Goal: Task Accomplishment & Management: Complete application form

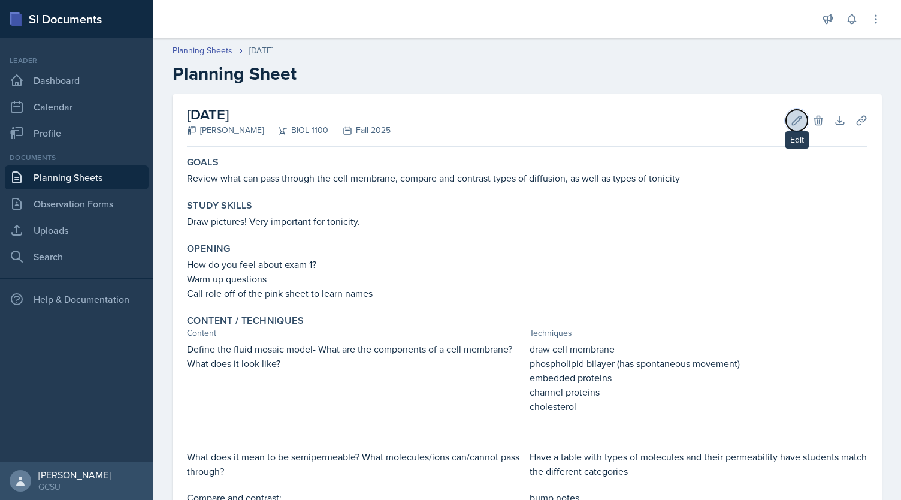
click at [791, 113] on button "Edit" at bounding box center [797, 121] width 22 height 22
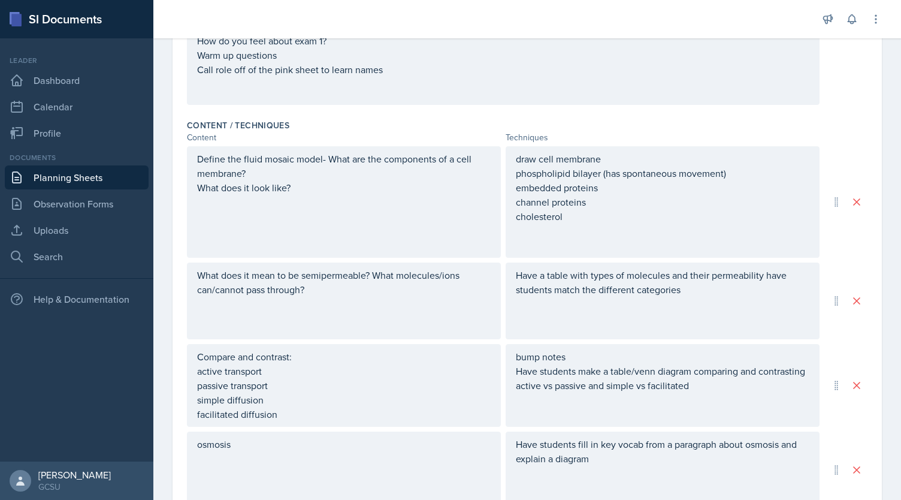
scroll to position [310, 0]
drag, startPoint x: 284, startPoint y: 420, endPoint x: 206, endPoint y: 416, distance: 78.6
click at [206, 416] on div "Compare and contrast: active transport passive transport simple diffusion facil…" at bounding box center [344, 384] width 314 height 83
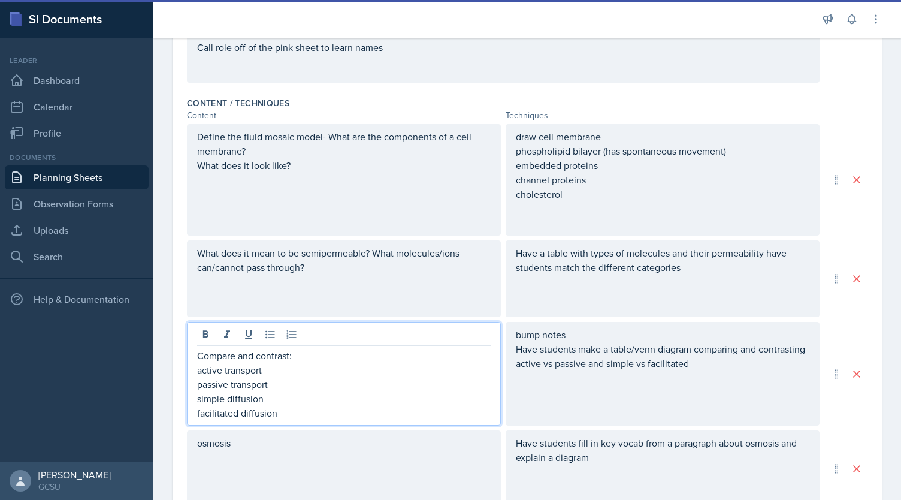
click at [279, 409] on p "facilitated diffusion" at bounding box center [344, 413] width 294 height 14
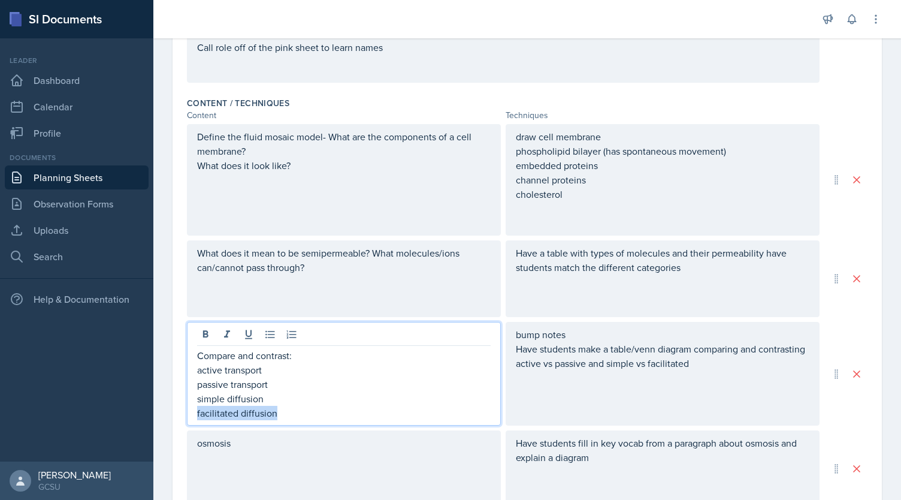
drag, startPoint x: 279, startPoint y: 409, endPoint x: 185, endPoint y: 415, distance: 94.9
click at [185, 415] on div "Date [DATE] [DATE] 31 1 2 3 4 5 6 7 8 9 10 11 12 13 14 15 16 17 18 19 20 21 22 …" at bounding box center [528, 302] width 710 height 1078
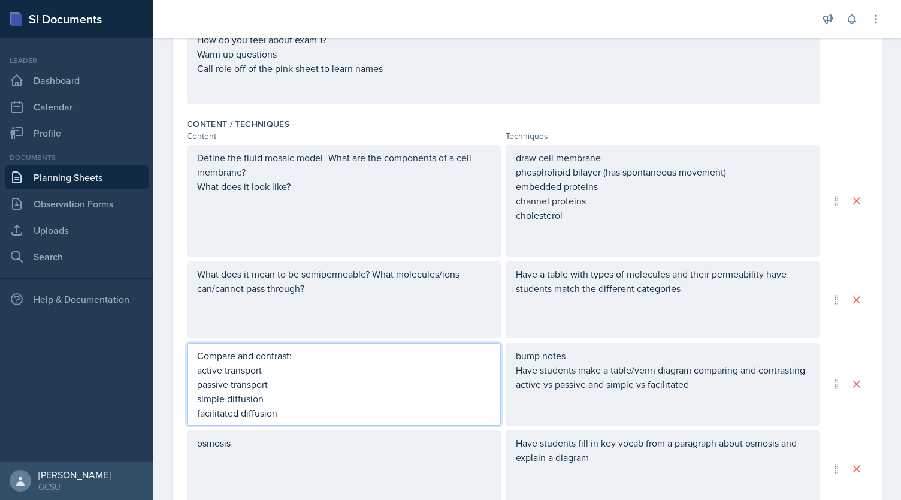
click at [300, 396] on p "simple diffusion" at bounding box center [344, 398] width 294 height 14
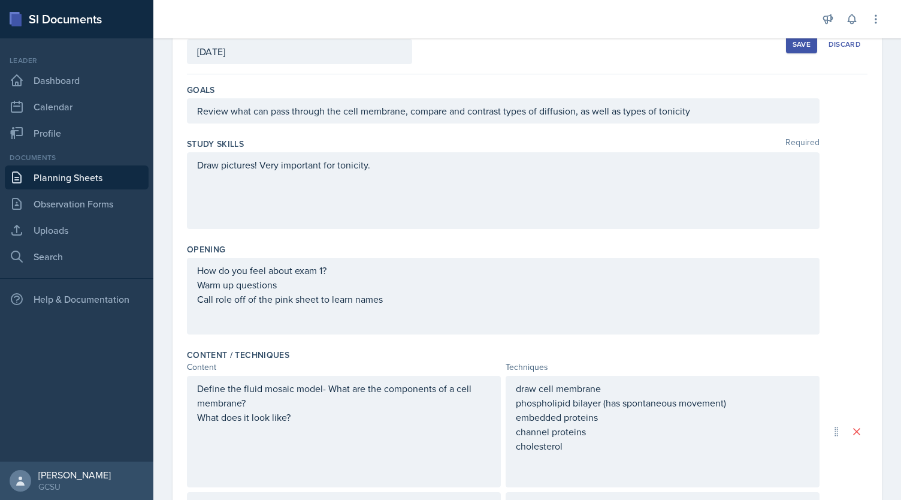
scroll to position [0, 0]
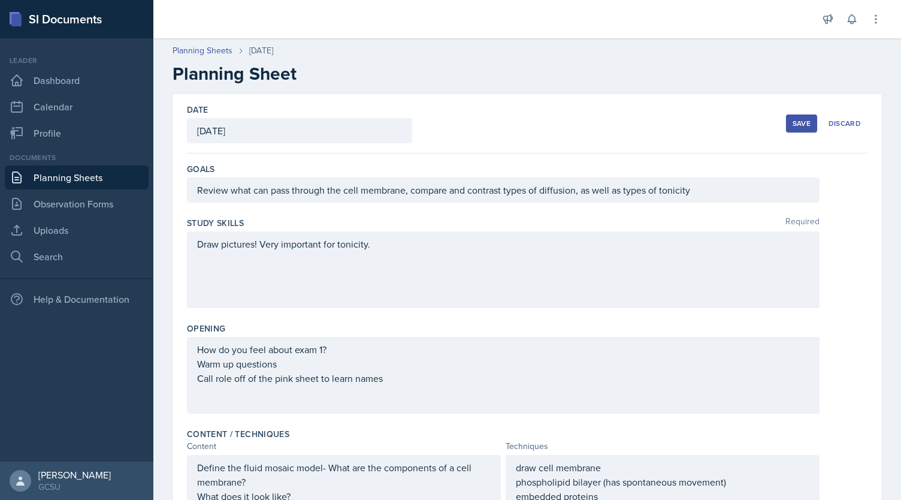
click at [793, 120] on div "Save" at bounding box center [802, 124] width 18 height 10
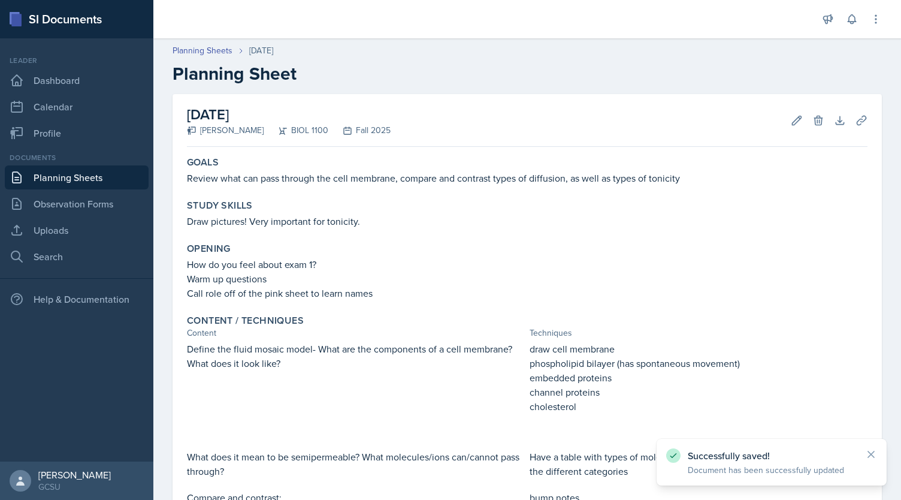
click at [71, 182] on link "Planning Sheets" at bounding box center [77, 177] width 144 height 24
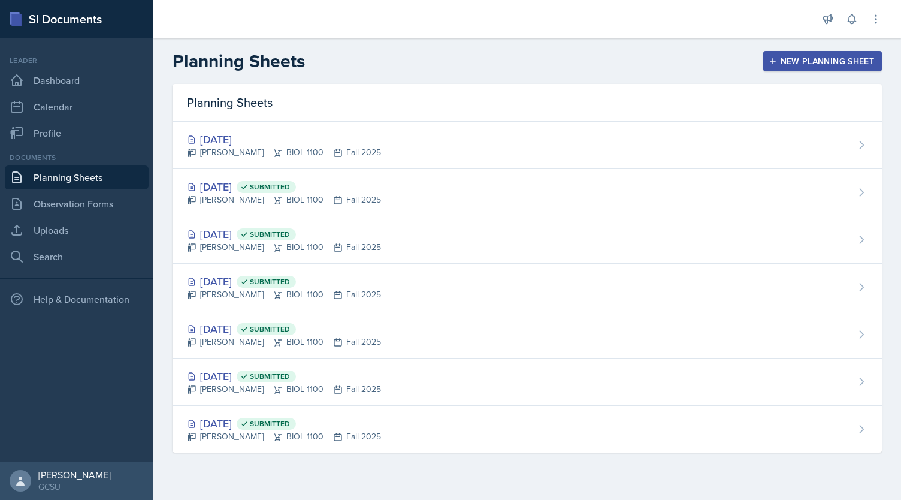
click at [792, 56] on div "New Planning Sheet" at bounding box center [822, 61] width 103 height 10
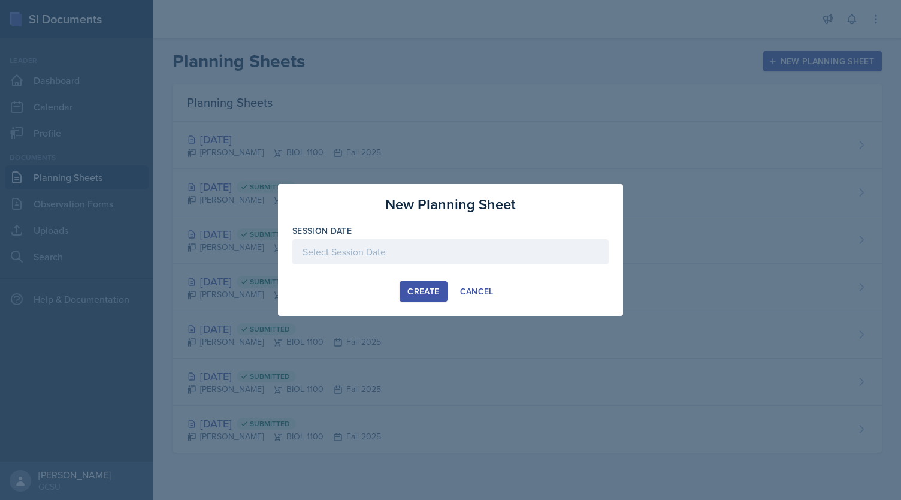
click at [360, 250] on div at bounding box center [450, 251] width 316 height 25
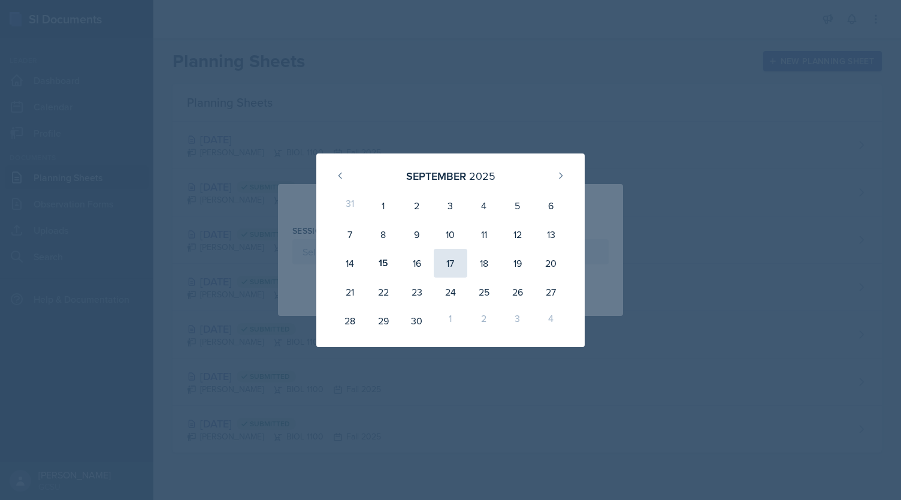
click at [448, 262] on div "17" at bounding box center [451, 263] width 34 height 29
type input "September 17th, 2025"
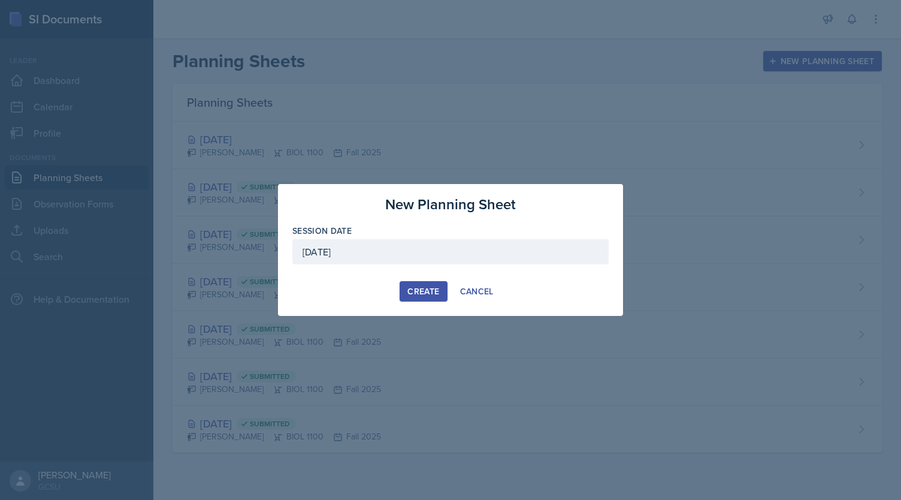
click at [424, 291] on div "Create" at bounding box center [423, 291] width 32 height 10
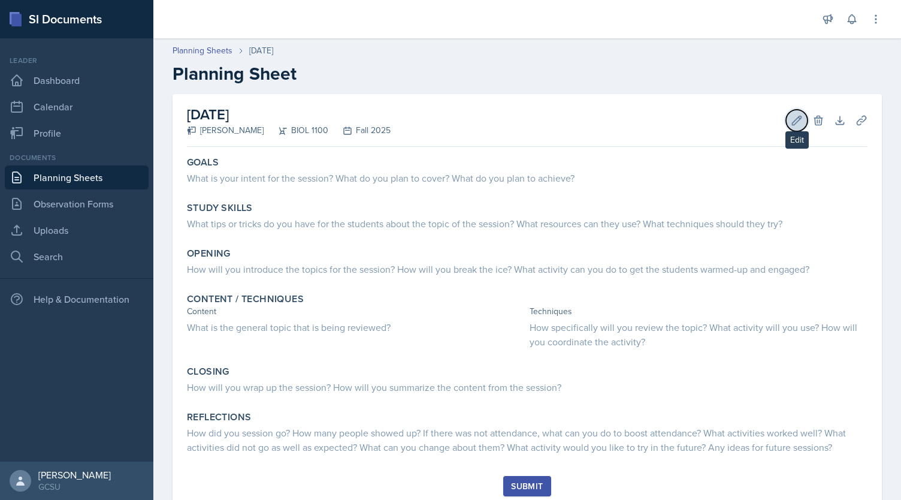
click at [791, 124] on icon at bounding box center [797, 120] width 12 height 12
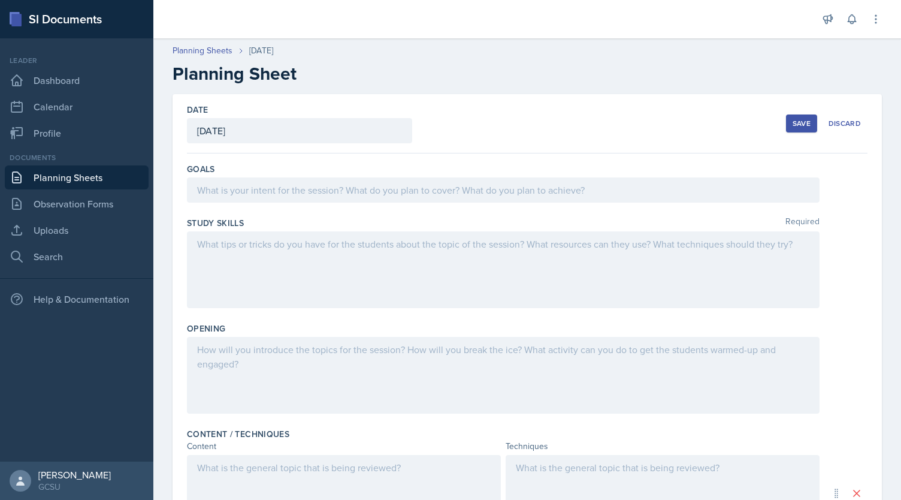
click at [360, 349] on div at bounding box center [503, 375] width 633 height 77
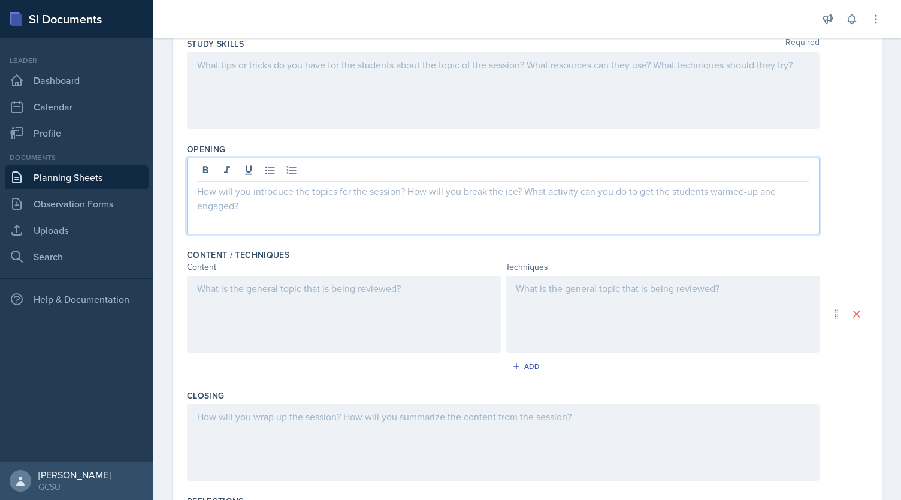
click at [382, 310] on div at bounding box center [344, 314] width 314 height 77
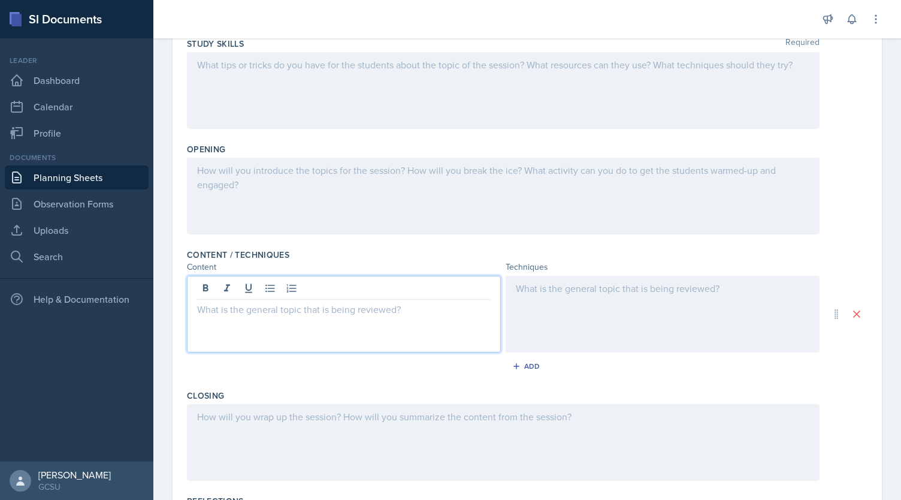
scroll to position [200, 0]
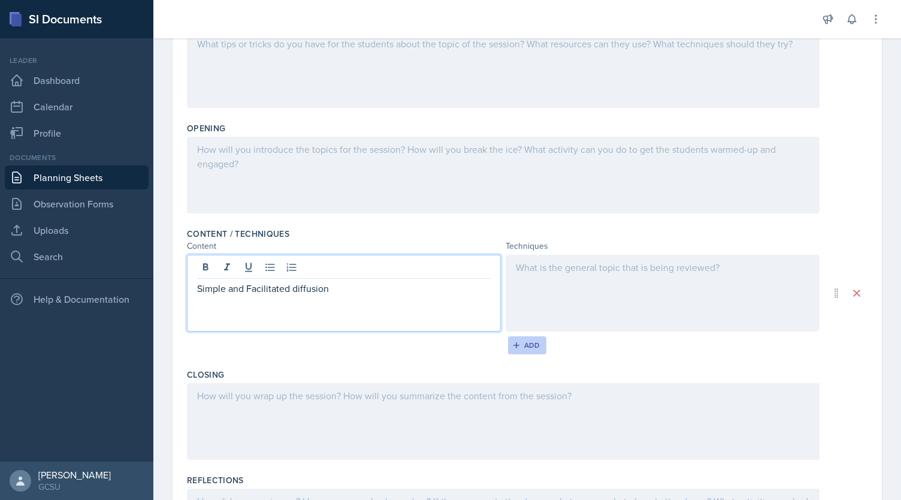
click at [520, 349] on button "Add" at bounding box center [527, 345] width 39 height 18
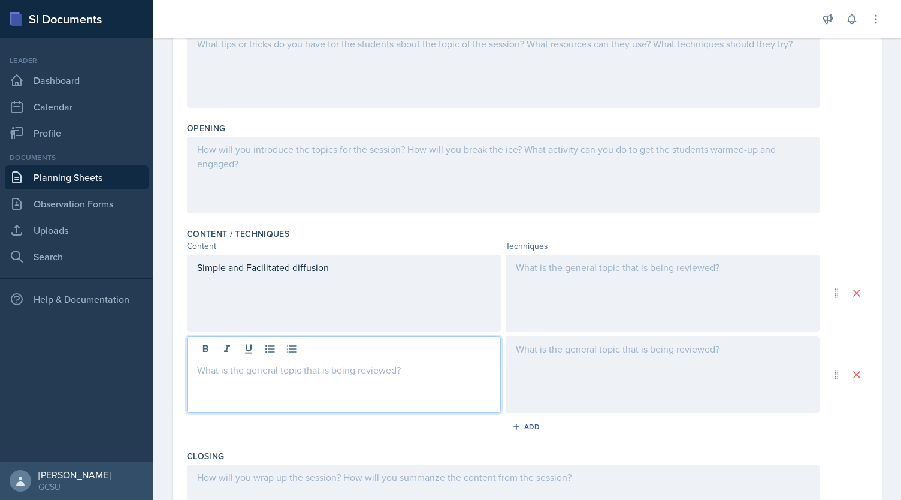
click at [305, 350] on div at bounding box center [344, 374] width 314 height 77
click at [529, 431] on button "Add" at bounding box center [527, 427] width 39 height 18
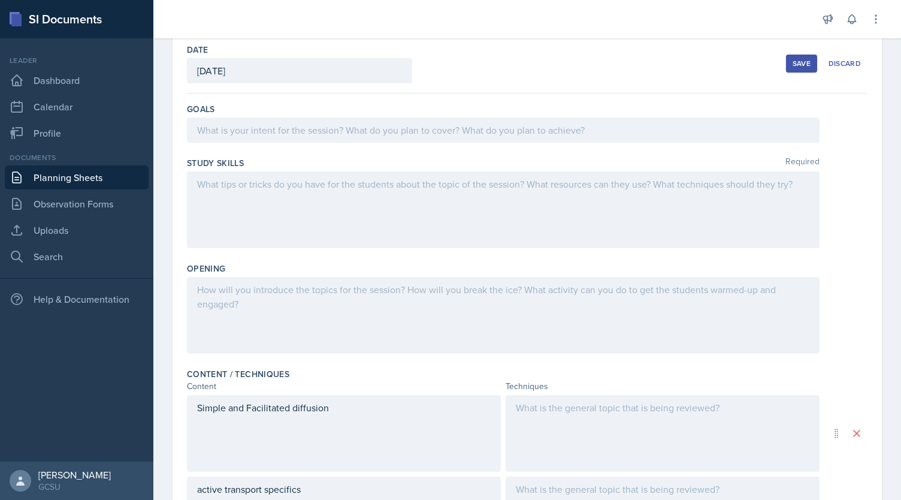
scroll to position [64, 0]
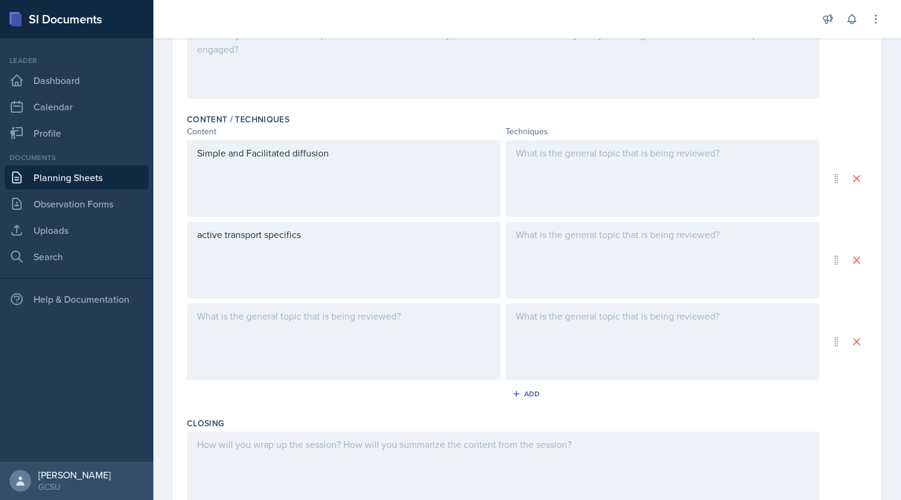
click at [405, 320] on p at bounding box center [344, 316] width 294 height 14
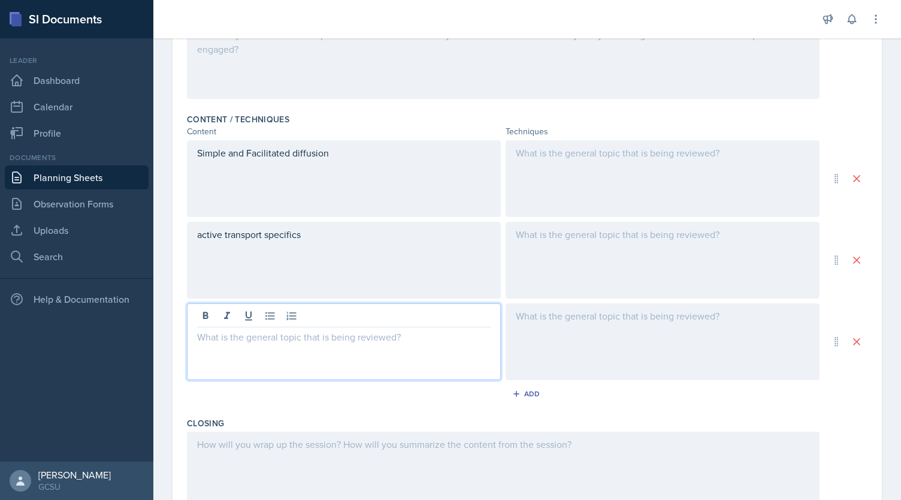
scroll to position [336, 0]
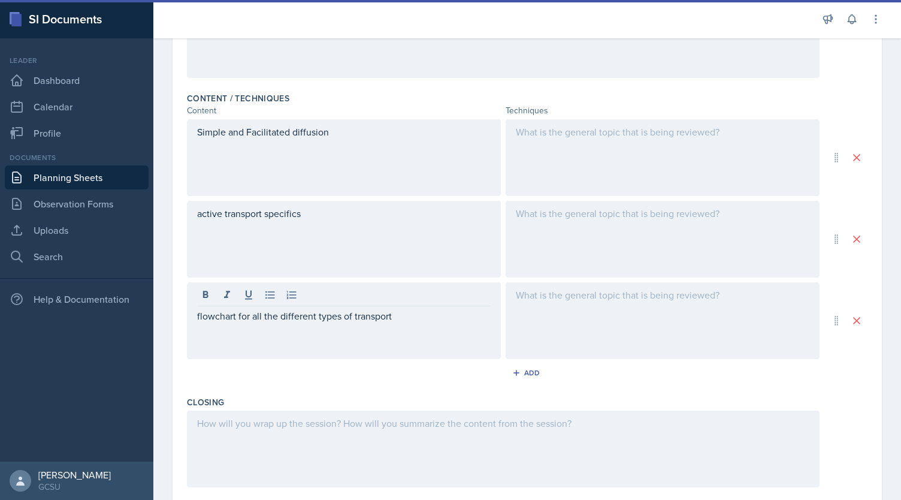
click at [343, 220] on div "active transport specifics" at bounding box center [344, 239] width 314 height 77
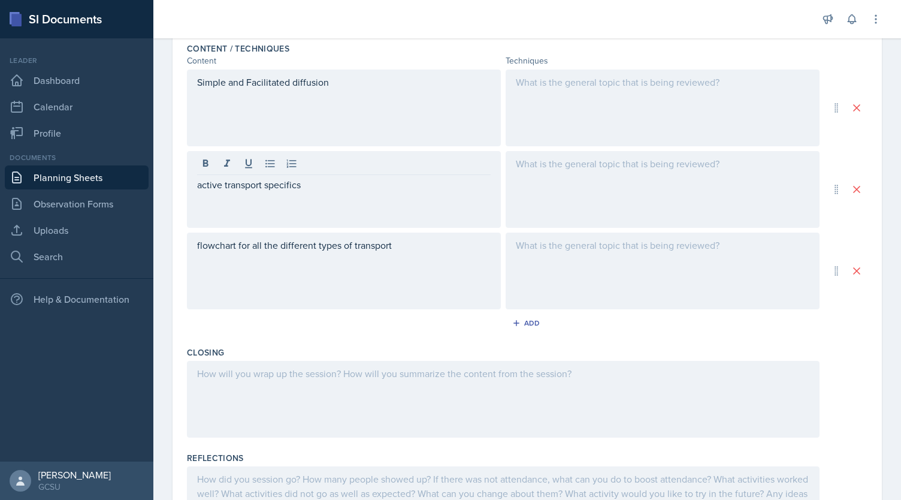
scroll to position [388, 0]
click at [426, 253] on div "flowchart for all the different types of transport" at bounding box center [344, 268] width 314 height 77
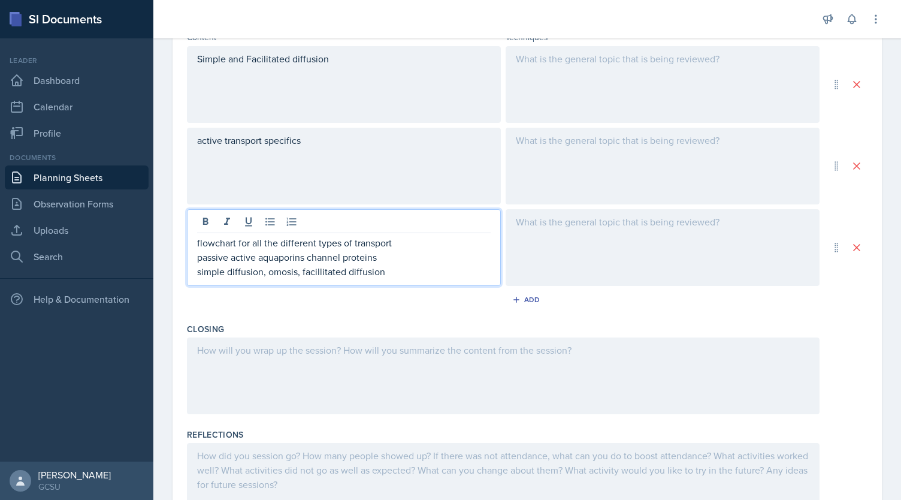
click at [282, 274] on p "simple diffusion, omosis, facillitated diffusion" at bounding box center [344, 271] width 294 height 14
click at [332, 273] on p "simple diffusion, omosis, facillitated diffusion" at bounding box center [344, 271] width 294 height 14
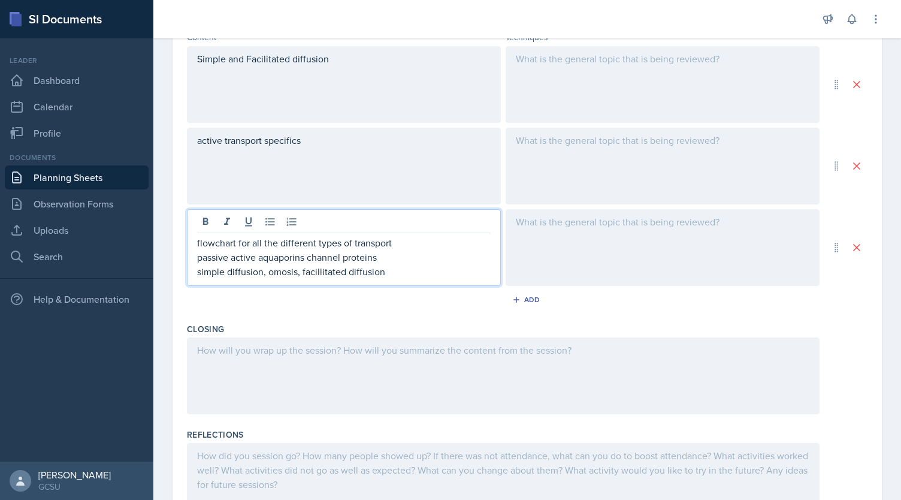
click at [313, 273] on p "simple diffusion, omosis, facillitated diffusion" at bounding box center [344, 271] width 294 height 14
click at [322, 273] on p "simple diffusion, omosis, facillitated diffusion" at bounding box center [344, 271] width 294 height 14
click at [285, 267] on p "simple diffusion, omosis, facilitated diffusion" at bounding box center [344, 271] width 294 height 14
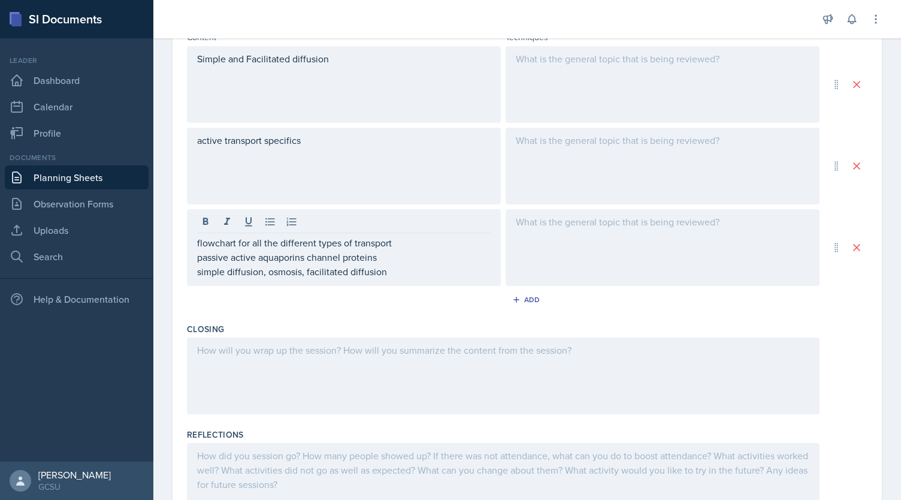
click at [401, 282] on div "flowchart for all the different types of transport passive active aquaporins ch…" at bounding box center [344, 247] width 314 height 77
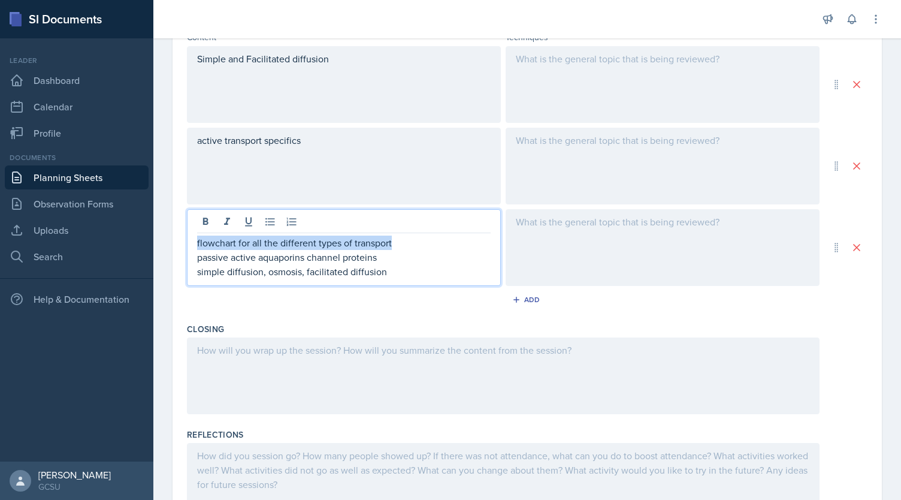
drag, startPoint x: 413, startPoint y: 240, endPoint x: 156, endPoint y: 221, distance: 258.4
click at [156, 221] on div "Date September 17th, 2025 September 2025 31 1 2 3 4 5 6 7 8 9 10 11 12 13 14 15…" at bounding box center [527, 126] width 748 height 882
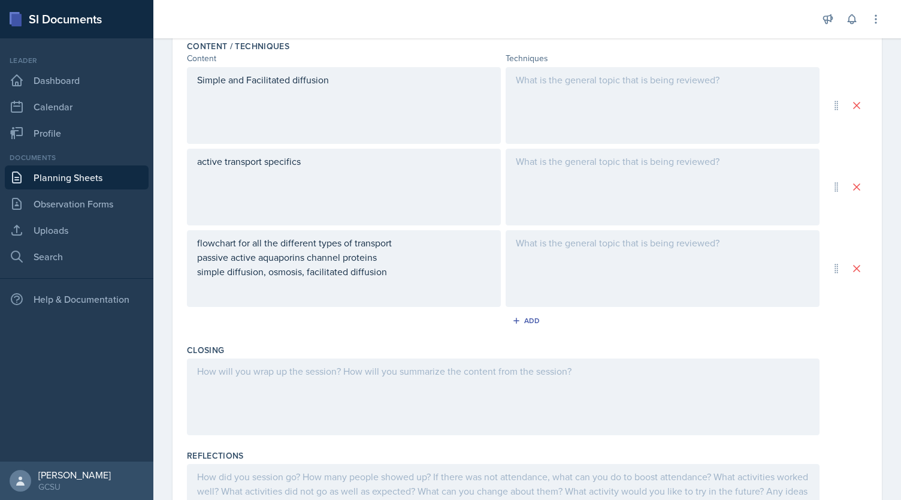
click at [441, 283] on div "flowchart for all the different types of transport passive active aquaporins ch…" at bounding box center [344, 268] width 314 height 77
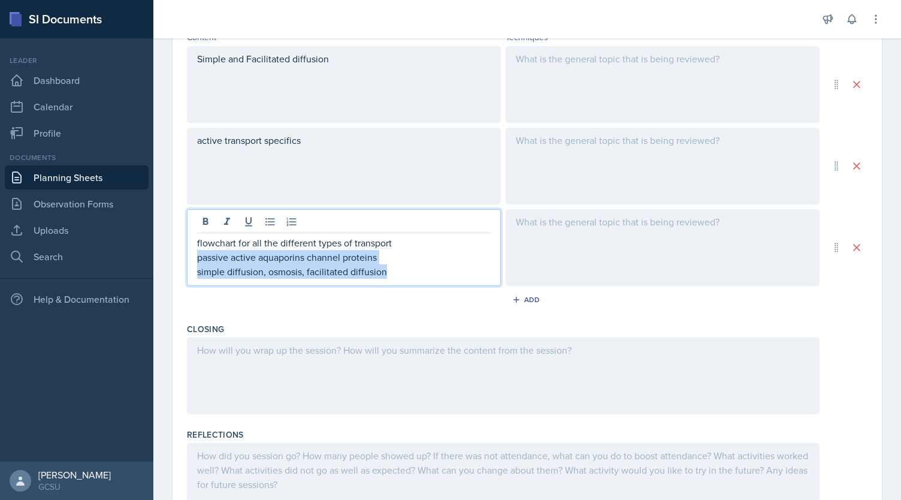
drag, startPoint x: 390, startPoint y: 274, endPoint x: 191, endPoint y: 251, distance: 200.8
click at [191, 251] on div "flowchart for all the different types of transport passive active aquaporins ch…" at bounding box center [344, 247] width 314 height 77
click at [392, 271] on p "simple diffusion, osmosis, facilitated diffusion" at bounding box center [344, 271] width 294 height 14
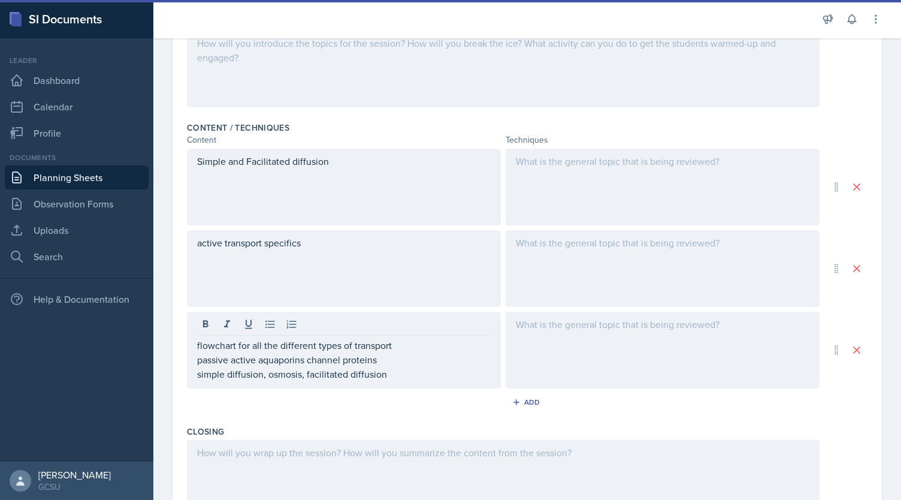
scroll to position [300, 0]
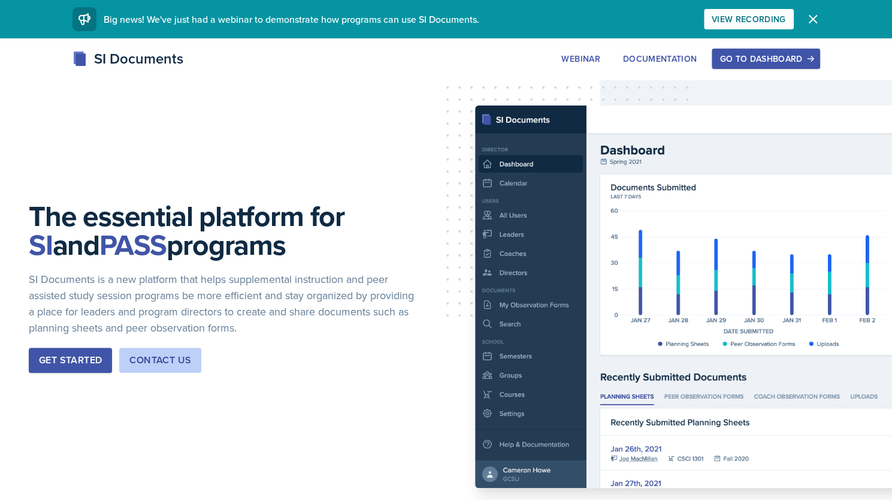
click at [771, 56] on div "Go to Dashboard" at bounding box center [766, 59] width 92 height 10
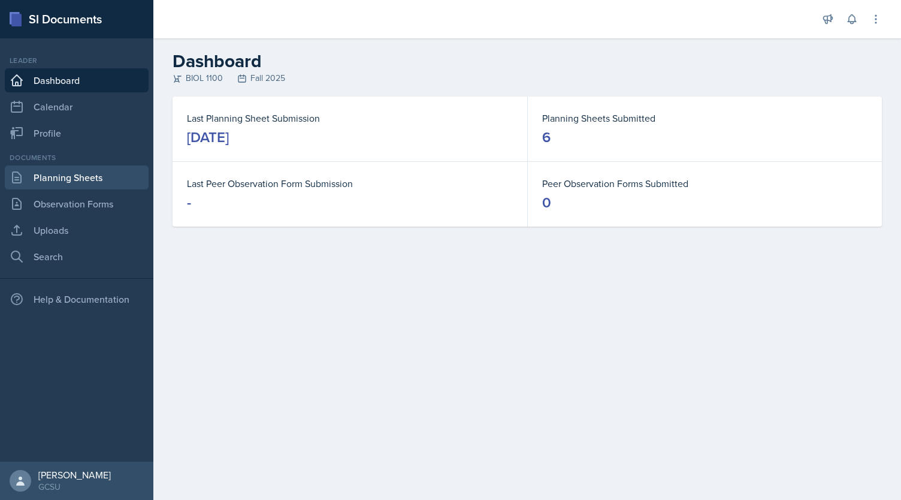
click at [98, 176] on link "Planning Sheets" at bounding box center [77, 177] width 144 height 24
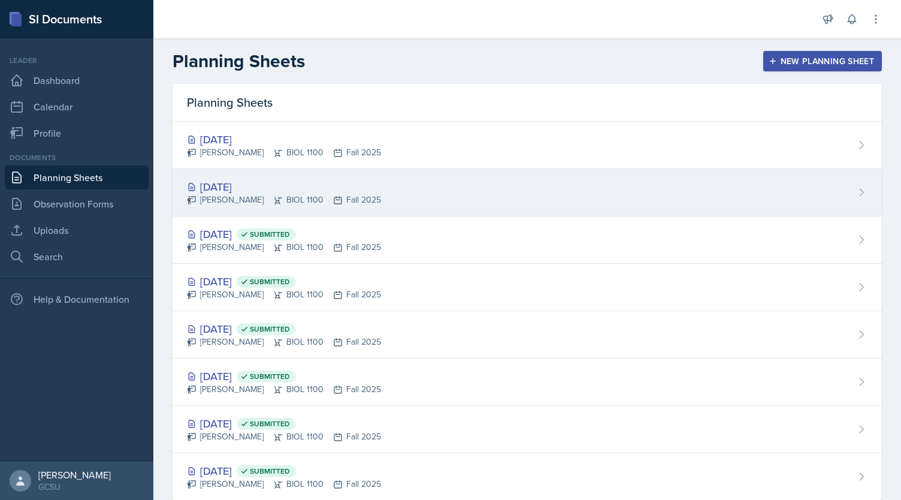
click at [224, 189] on div "[DATE]" at bounding box center [284, 187] width 194 height 16
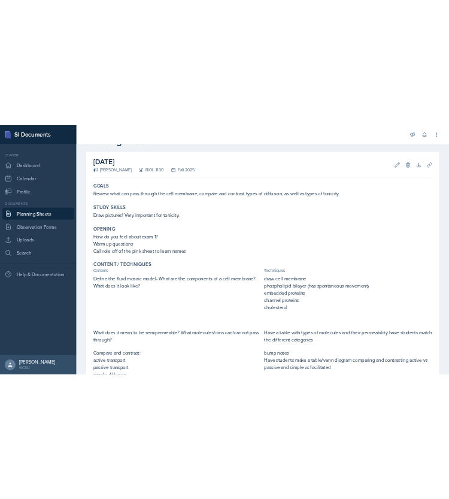
scroll to position [37, 0]
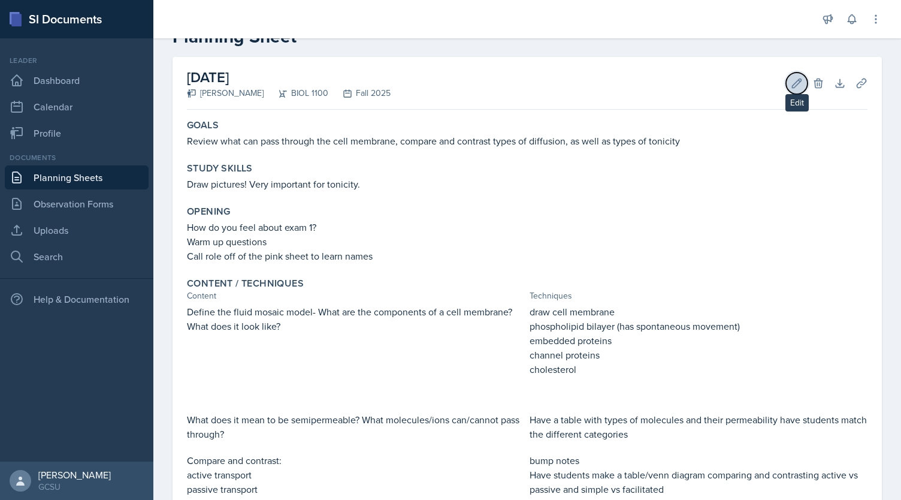
click at [786, 75] on button "Edit" at bounding box center [797, 84] width 22 height 22
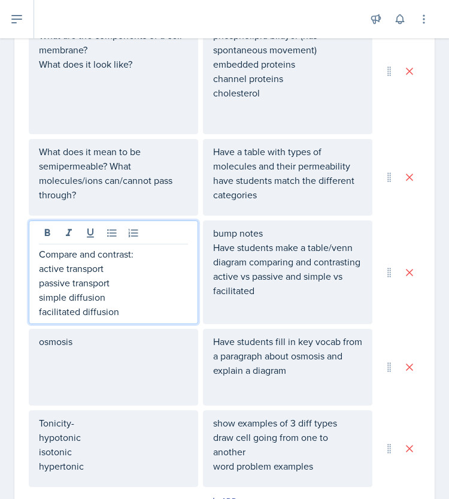
scroll to position [482, 0]
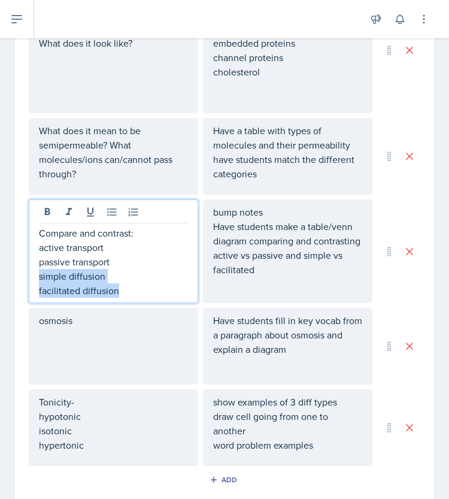
drag, startPoint x: 123, startPoint y: 290, endPoint x: 35, endPoint y: 270, distance: 90.9
click at [35, 270] on div "Compare and contrast: active transport passive transport simple diffusion facil…" at bounding box center [114, 252] width 170 height 104
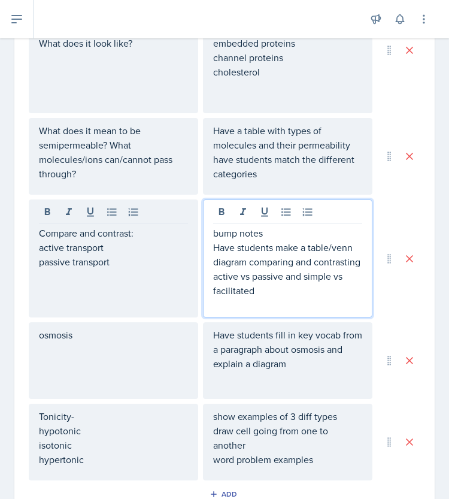
click at [301, 271] on p "Have students make a table/venn diagram comparing and contrasting active vs pas…" at bounding box center [287, 269] width 149 height 58
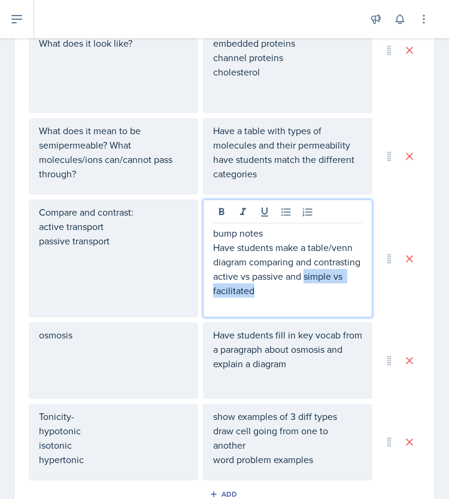
drag, startPoint x: 301, startPoint y: 289, endPoint x: 185, endPoint y: 290, distance: 116.3
click at [185, 290] on div "Compare and contrast: active transport passive transport bump notes Have studen…" at bounding box center [201, 259] width 344 height 118
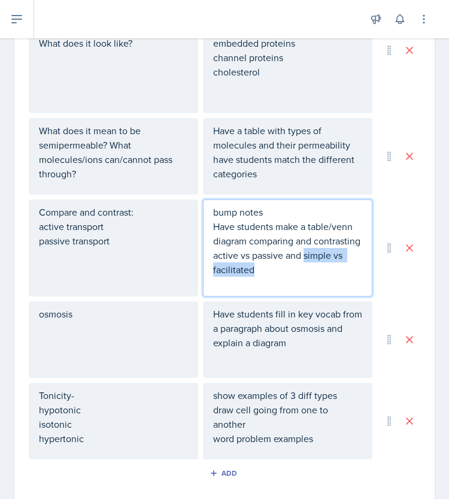
scroll to position [461, 0]
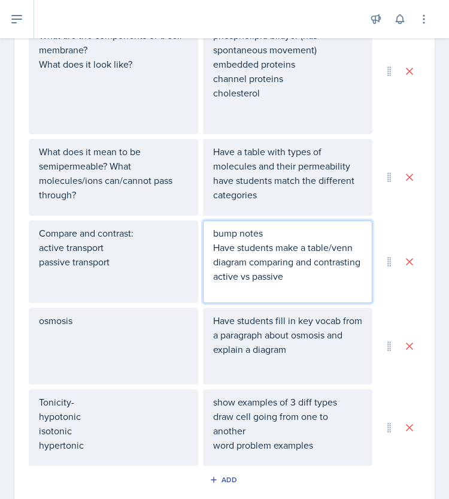
click at [138, 315] on div "osmosis" at bounding box center [114, 346] width 170 height 77
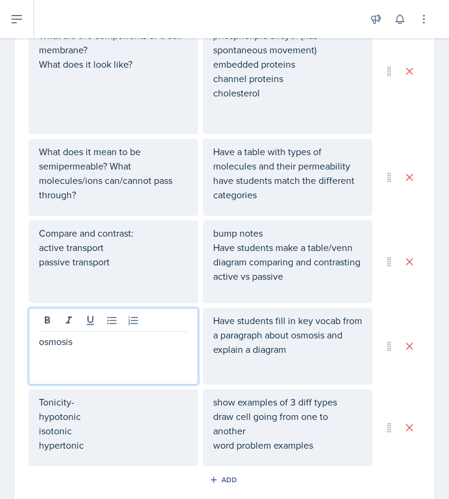
click at [322, 372] on div "Have students fill in key vocab from a paragraph about osmosis and explain a di…" at bounding box center [288, 346] width 170 height 77
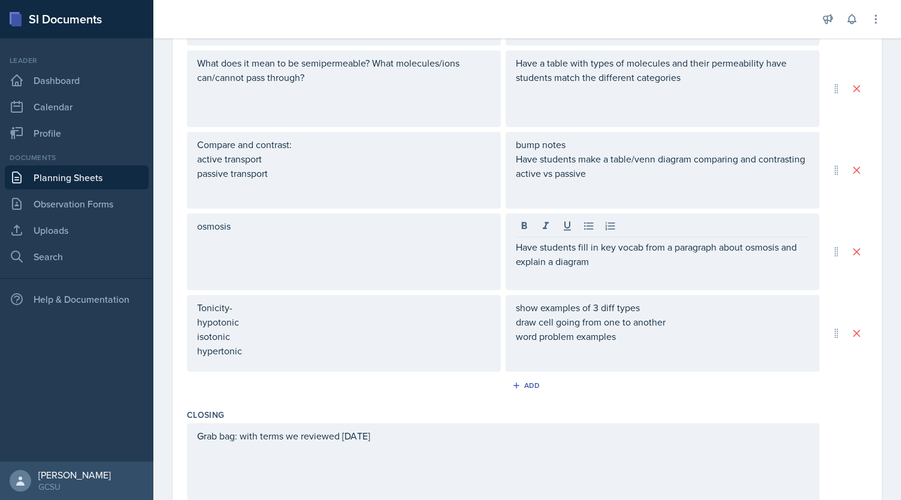
scroll to position [522, 0]
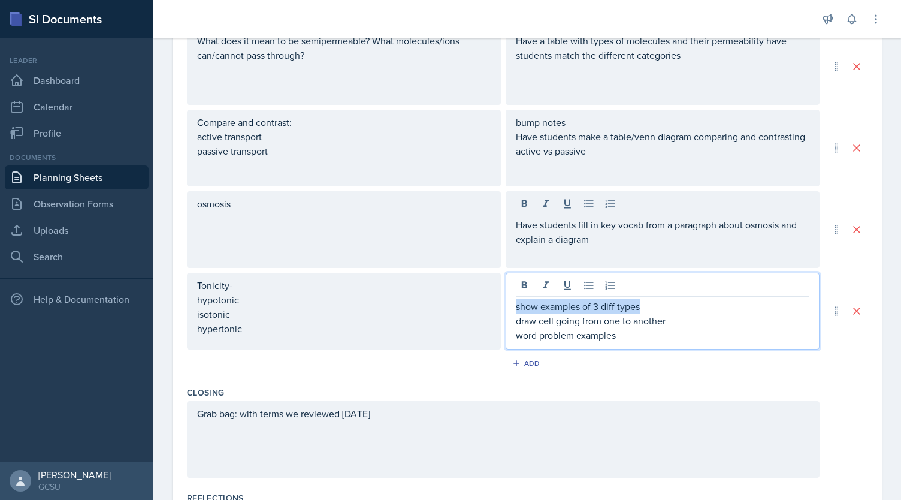
drag, startPoint x: 650, startPoint y: 302, endPoint x: 494, endPoint y: 307, distance: 155.9
click at [494, 307] on div "Tonicity- hypotonic isotonic hypertonic show examples of 3 diff types draw cell…" at bounding box center [503, 311] width 633 height 77
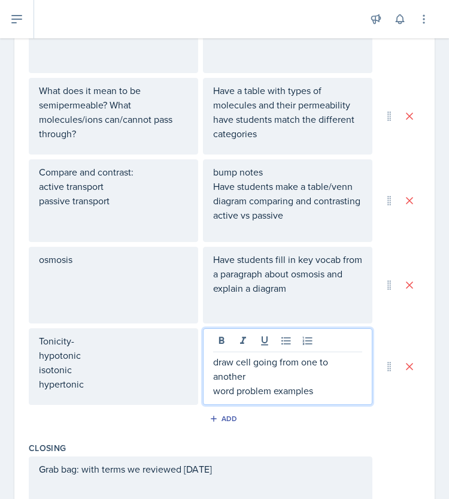
scroll to position [543, 0]
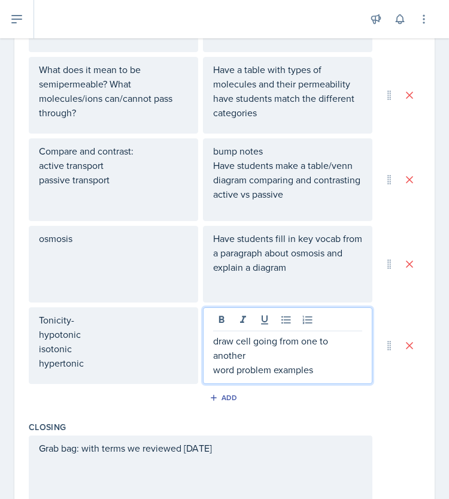
click at [265, 356] on p "draw cell going from one to another" at bounding box center [287, 348] width 149 height 29
click at [319, 339] on p "word problem examples" at bounding box center [287, 341] width 149 height 14
click at [315, 345] on p "word problem examples" at bounding box center [287, 341] width 149 height 14
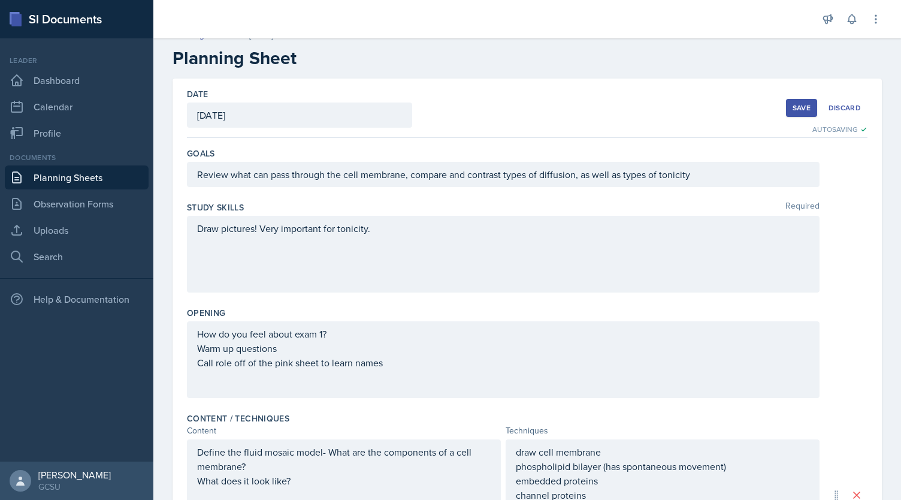
scroll to position [0, 0]
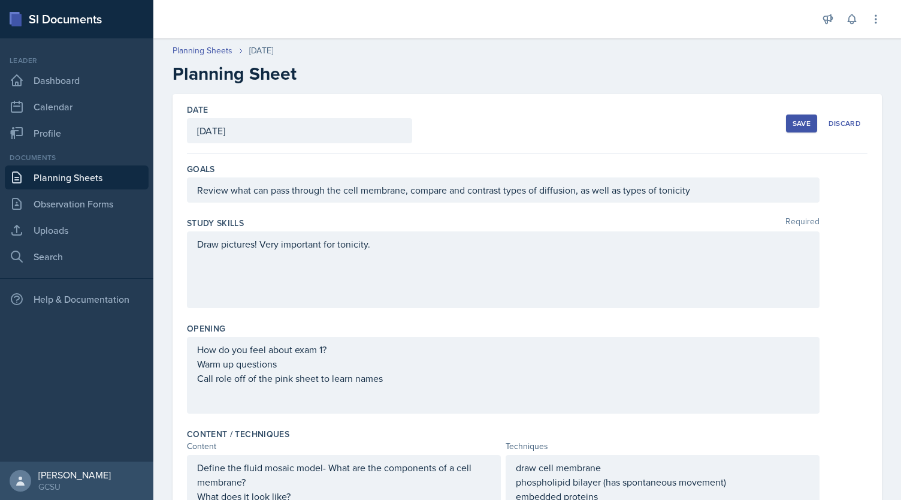
click at [790, 128] on button "Save" at bounding box center [801, 123] width 31 height 18
